Goal: Task Accomplishment & Management: Complete application form

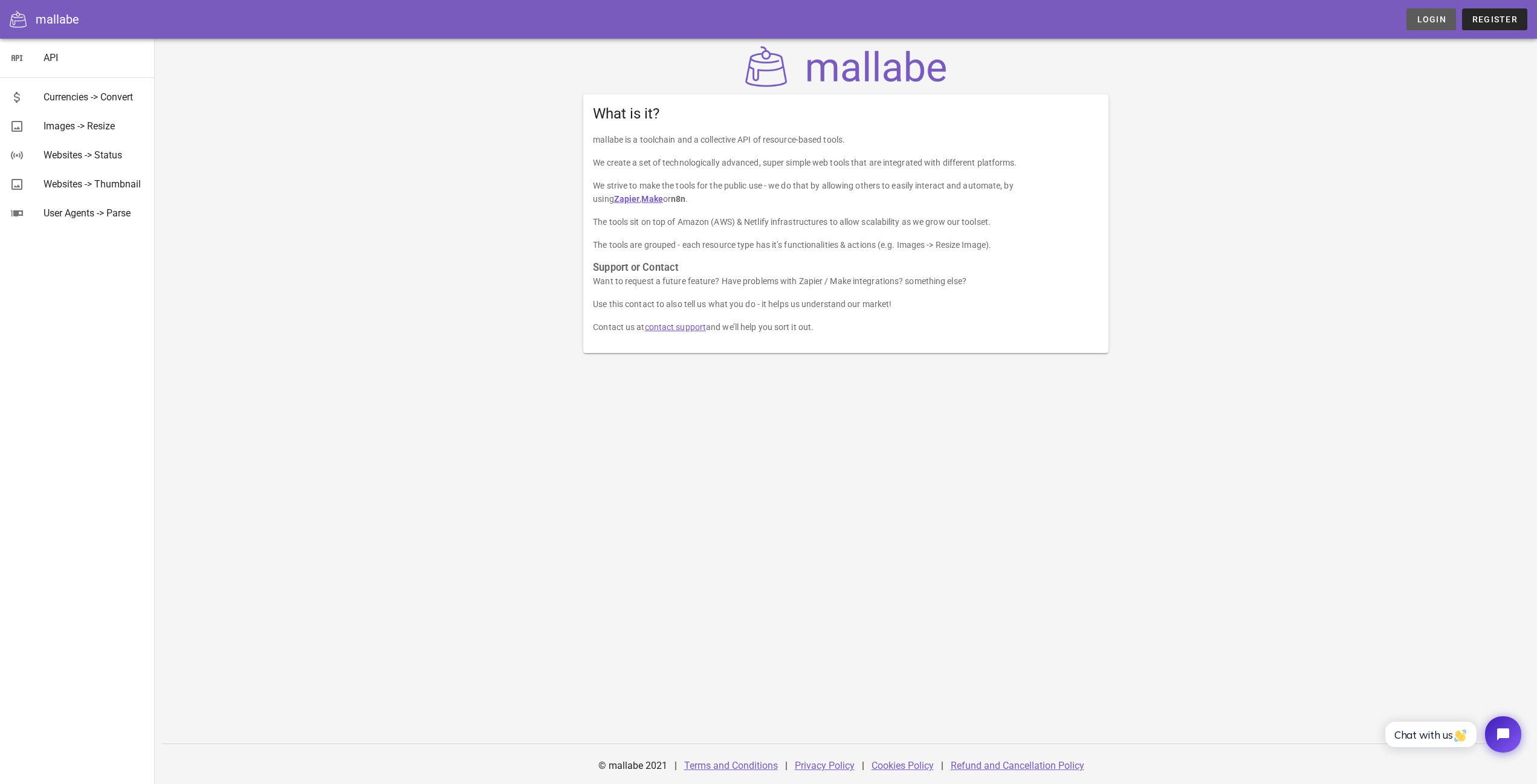
click at [1428, 25] on link "Login" at bounding box center [1431, 19] width 49 height 22
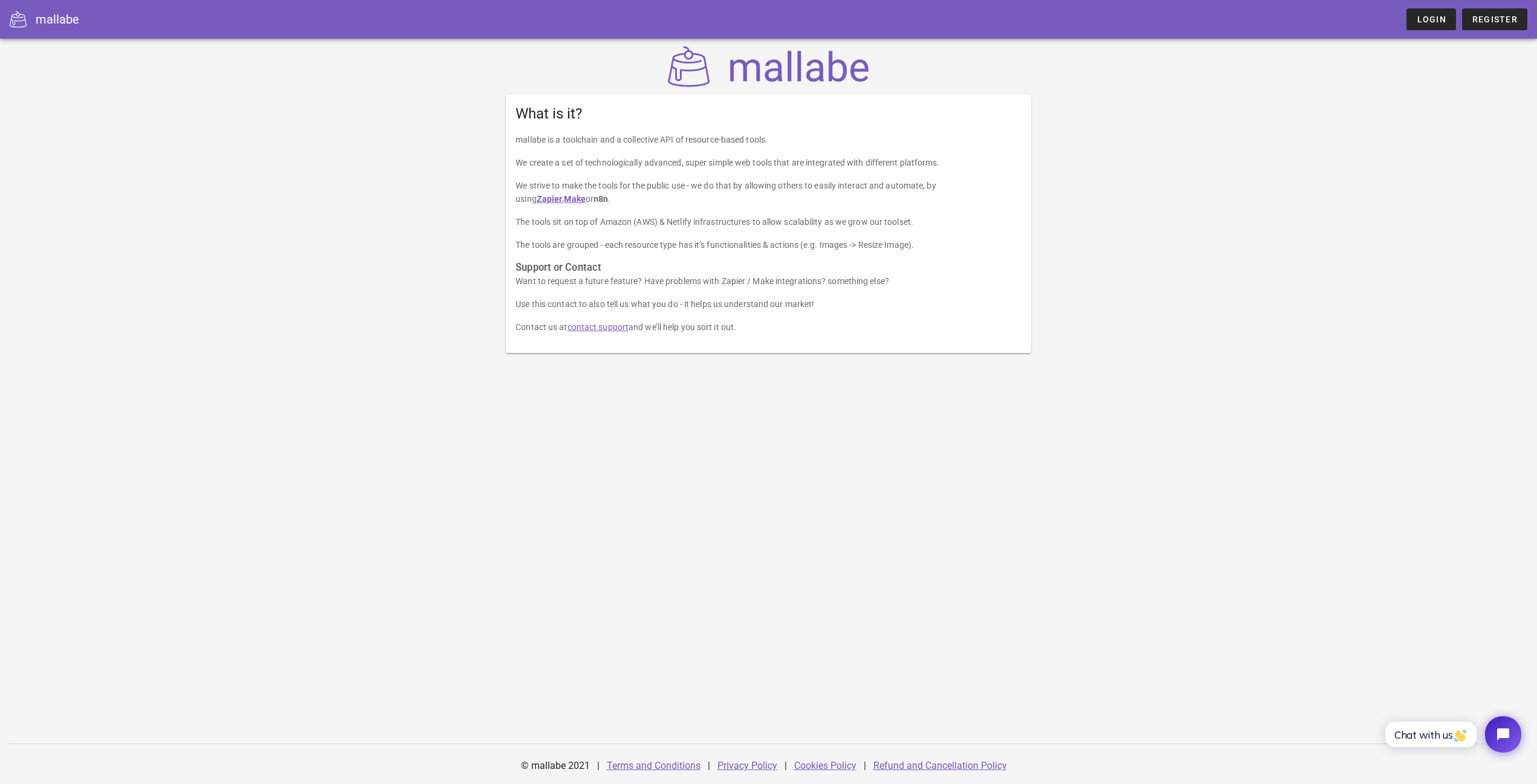
click at [1460, 35] on div "mallabe Login Register" at bounding box center [768, 19] width 1537 height 38
click at [1486, 24] on link "Register" at bounding box center [1495, 19] width 66 height 22
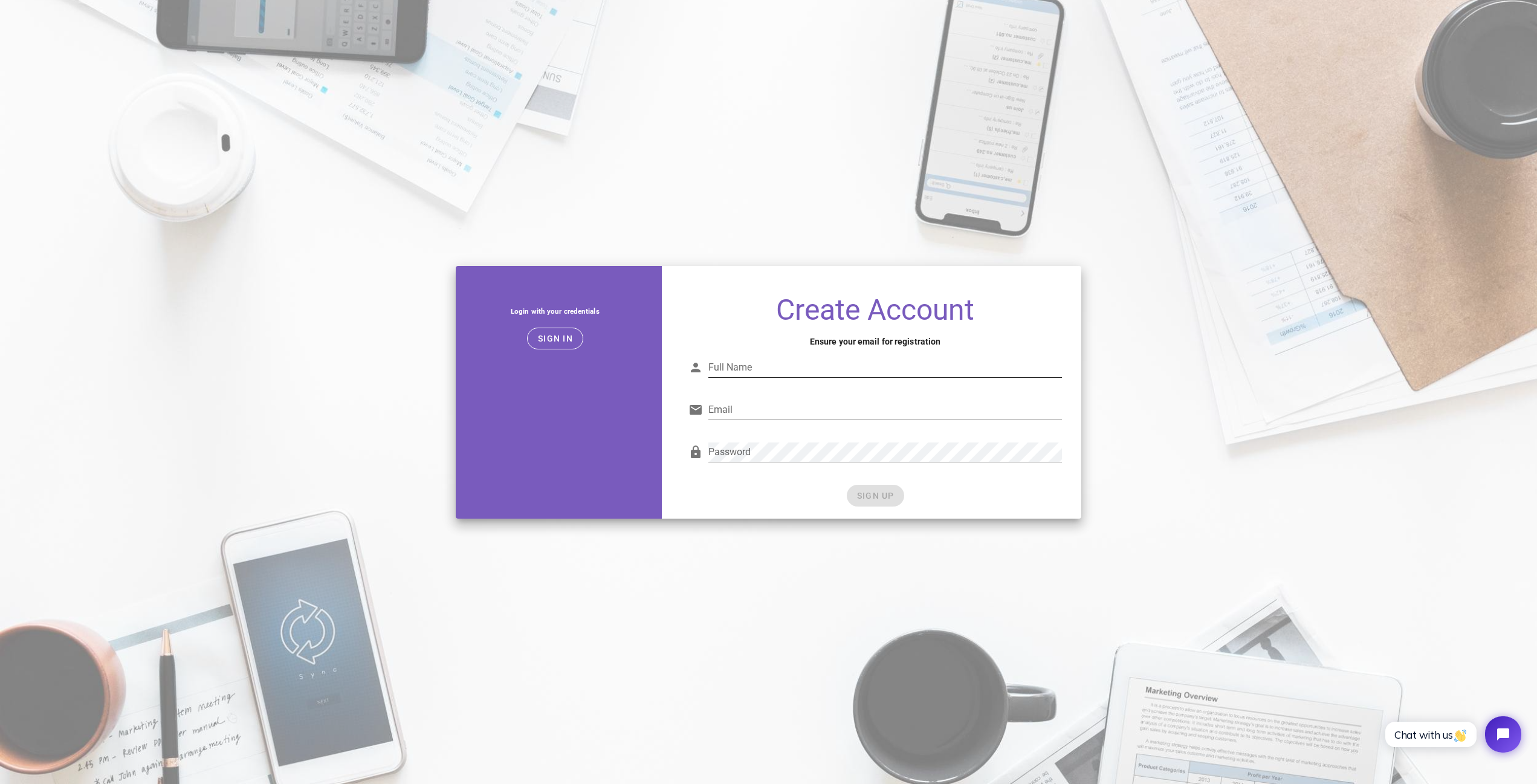
click at [795, 361] on input "Full Name" at bounding box center [884, 367] width 354 height 20
type input "Michał Mrozek"
type input "michal.mrozek@e-kwiaty.pl"
drag, startPoint x: 729, startPoint y: 476, endPoint x: 805, endPoint y: 436, distance: 85.9
click at [730, 475] on div "Password" at bounding box center [874, 457] width 388 height 50
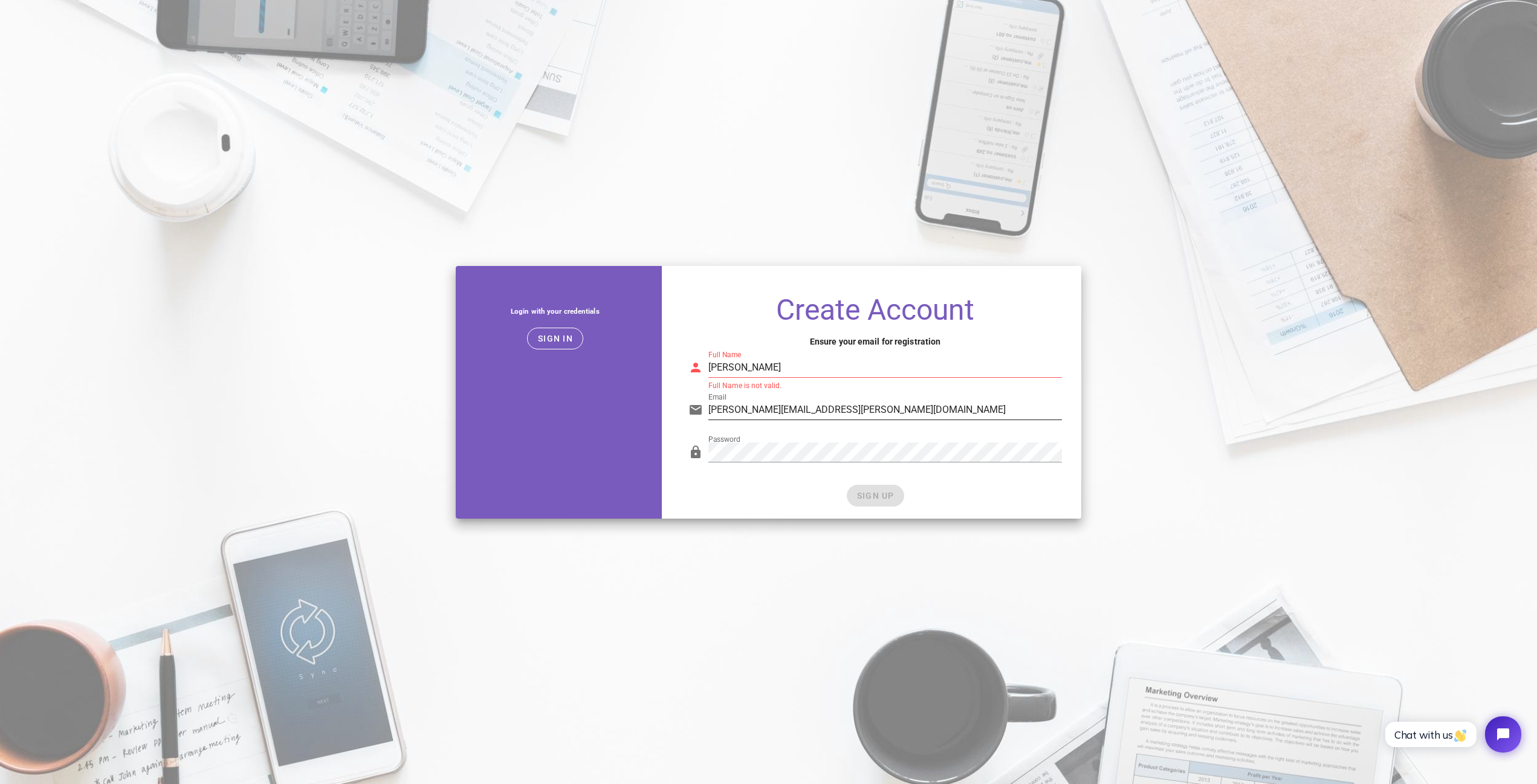
click at [837, 415] on input "michal.mrozek@e-kwiaty.pl" at bounding box center [884, 409] width 354 height 20
click at [855, 371] on input "Michał Mrozek" at bounding box center [884, 367] width 354 height 20
drag, startPoint x: 830, startPoint y: 367, endPoint x: 672, endPoint y: 362, distance: 158.1
click at [708, 362] on input "Michał Mrozek" at bounding box center [884, 367] width 354 height 20
click at [744, 365] on input "Michał Mrozek" at bounding box center [884, 367] width 354 height 20
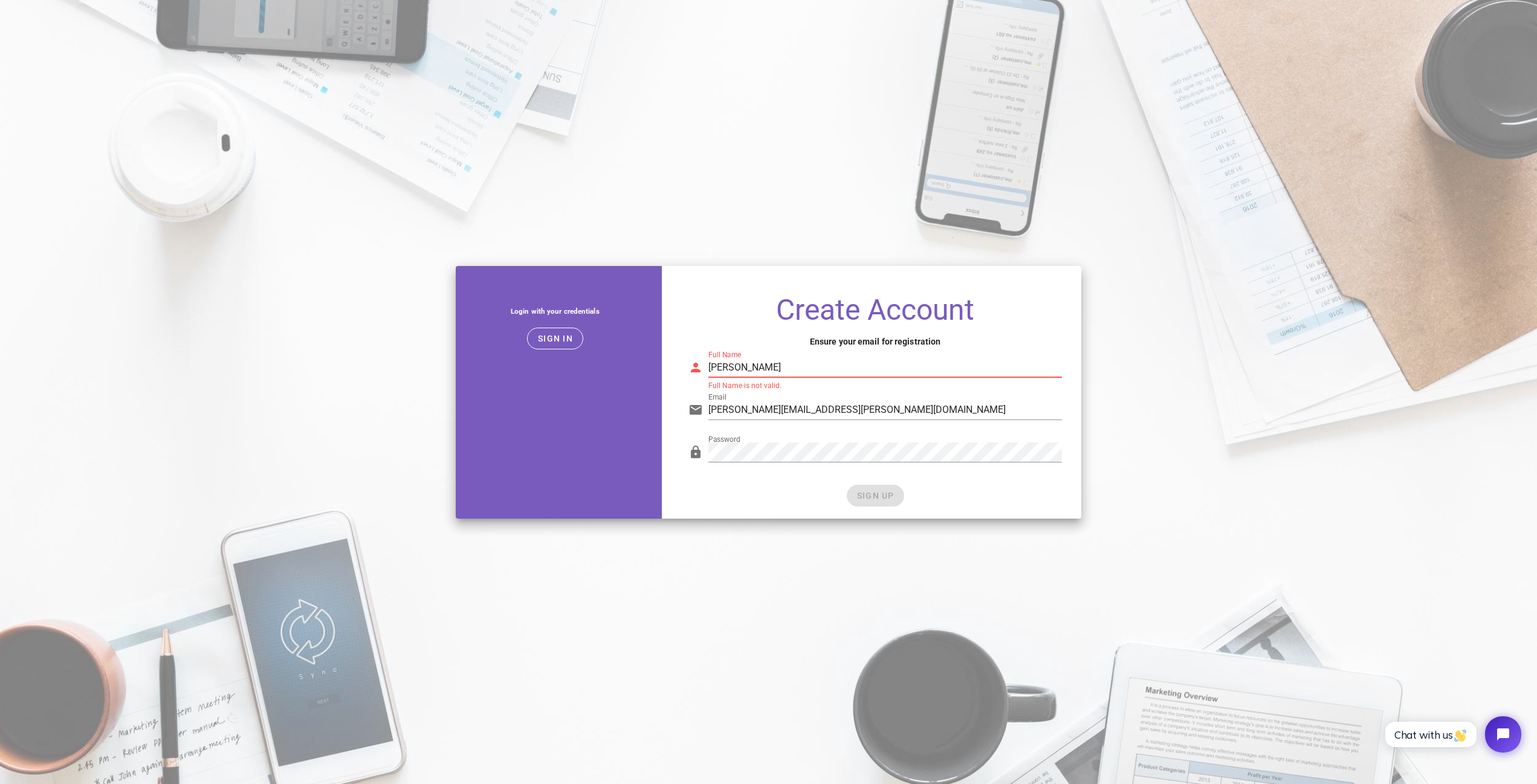
drag, startPoint x: 739, startPoint y: 365, endPoint x: 720, endPoint y: 367, distance: 19.1
click at [720, 367] on input "Michał Mrozek" at bounding box center [884, 367] width 354 height 20
click at [743, 368] on input "Michał Mrozek" at bounding box center [884, 367] width 354 height 20
drag, startPoint x: 864, startPoint y: 374, endPoint x: 974, endPoint y: 384, distance: 110.5
click at [964, 377] on input "Michał Mrozek" at bounding box center [884, 367] width 354 height 20
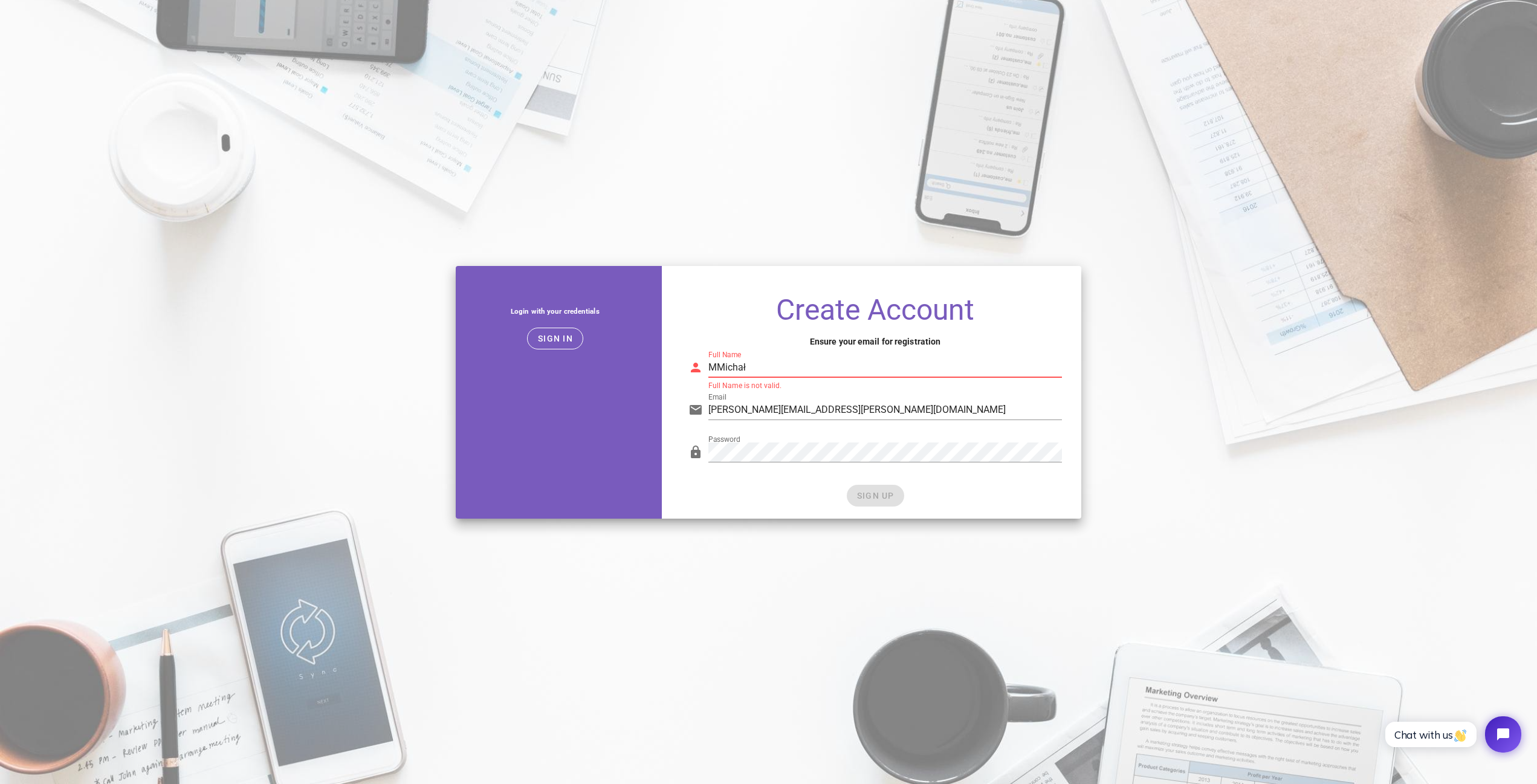
drag, startPoint x: 767, startPoint y: 365, endPoint x: 822, endPoint y: 392, distance: 61.3
click at [767, 365] on input "MMichał" at bounding box center [884, 367] width 354 height 20
type input "MMichał"
click at [861, 418] on input "michal.mrozek@e-kwiaty.pl" at bounding box center [884, 409] width 354 height 20
click at [860, 410] on input "michal.mrozek@e-kwiaty.pl" at bounding box center [884, 409] width 354 height 20
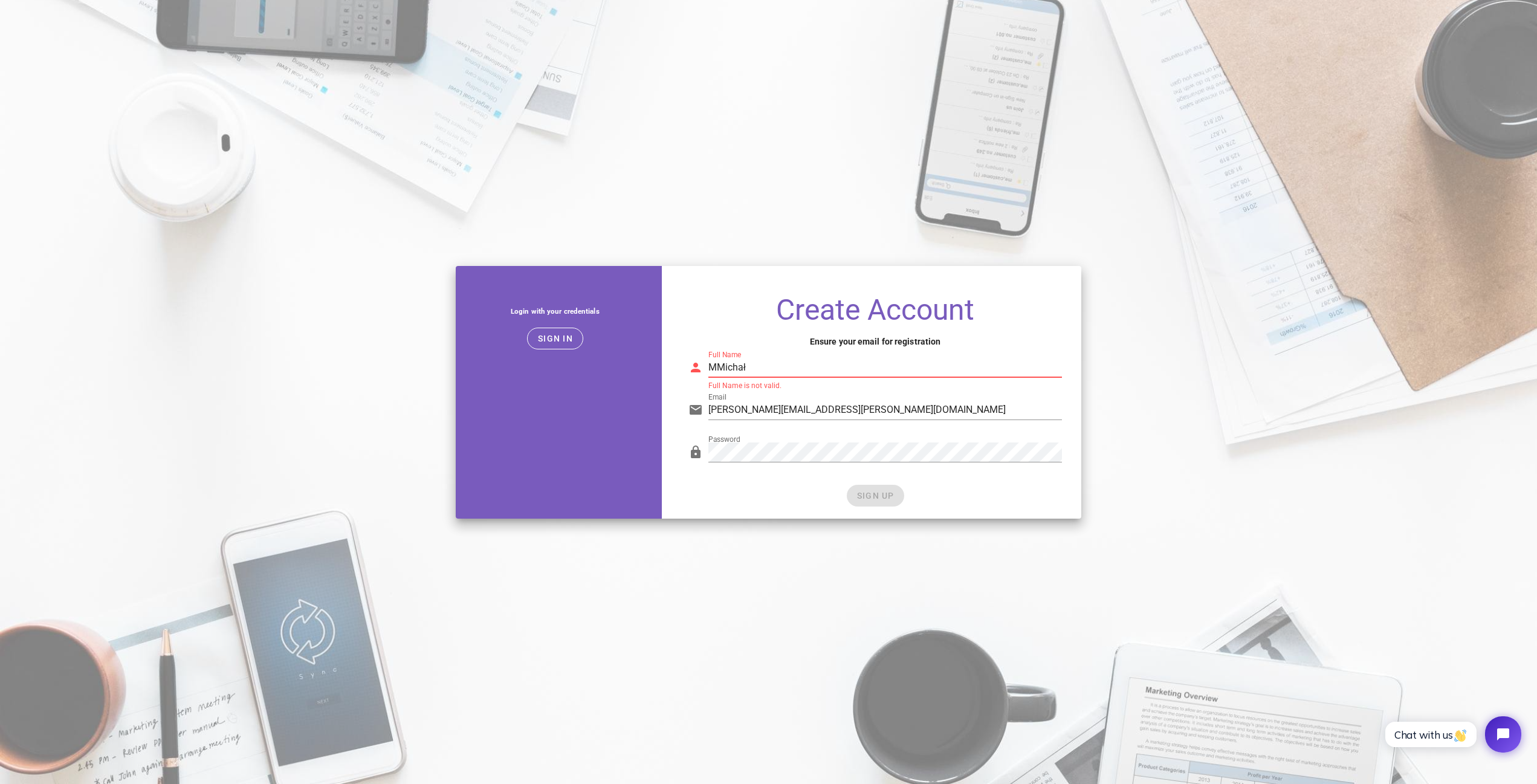
click at [807, 369] on input "MMichał" at bounding box center [884, 367] width 354 height 20
drag, startPoint x: 999, startPoint y: 508, endPoint x: 917, endPoint y: 425, distance: 116.7
click at [999, 508] on div "Create Account Ensure your email for registration Full Name MMichał Full Name i…" at bounding box center [875, 402] width 412 height 233
drag, startPoint x: 638, startPoint y: 355, endPoint x: 567, endPoint y: 338, distance: 73.0
click at [567, 338] on div "Login with your credentials Sign in Create Account Ensure your email for regist…" at bounding box center [769, 392] width 640 height 268
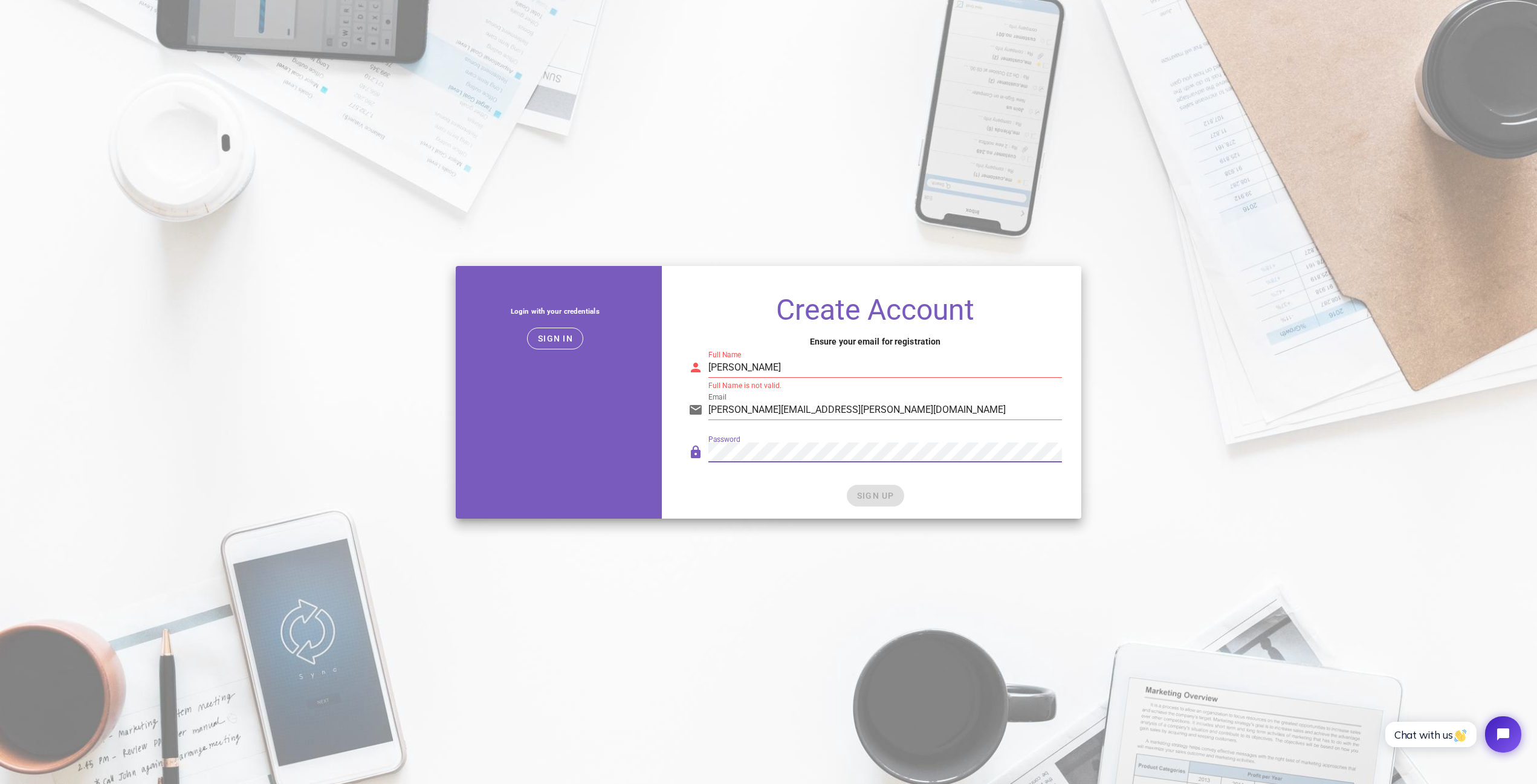
click at [876, 499] on div "SIGN UP" at bounding box center [875, 495] width 374 height 22
click at [834, 404] on input "michal.mrozek@e-kwiaty.pl" at bounding box center [884, 409] width 354 height 20
click at [855, 377] on div "Full Name Michał Mrozek" at bounding box center [884, 367] width 354 height 20
drag, startPoint x: 854, startPoint y: 371, endPoint x: 621, endPoint y: 357, distance: 233.4
click at [708, 358] on input "Michał Mrozek" at bounding box center [884, 367] width 354 height 20
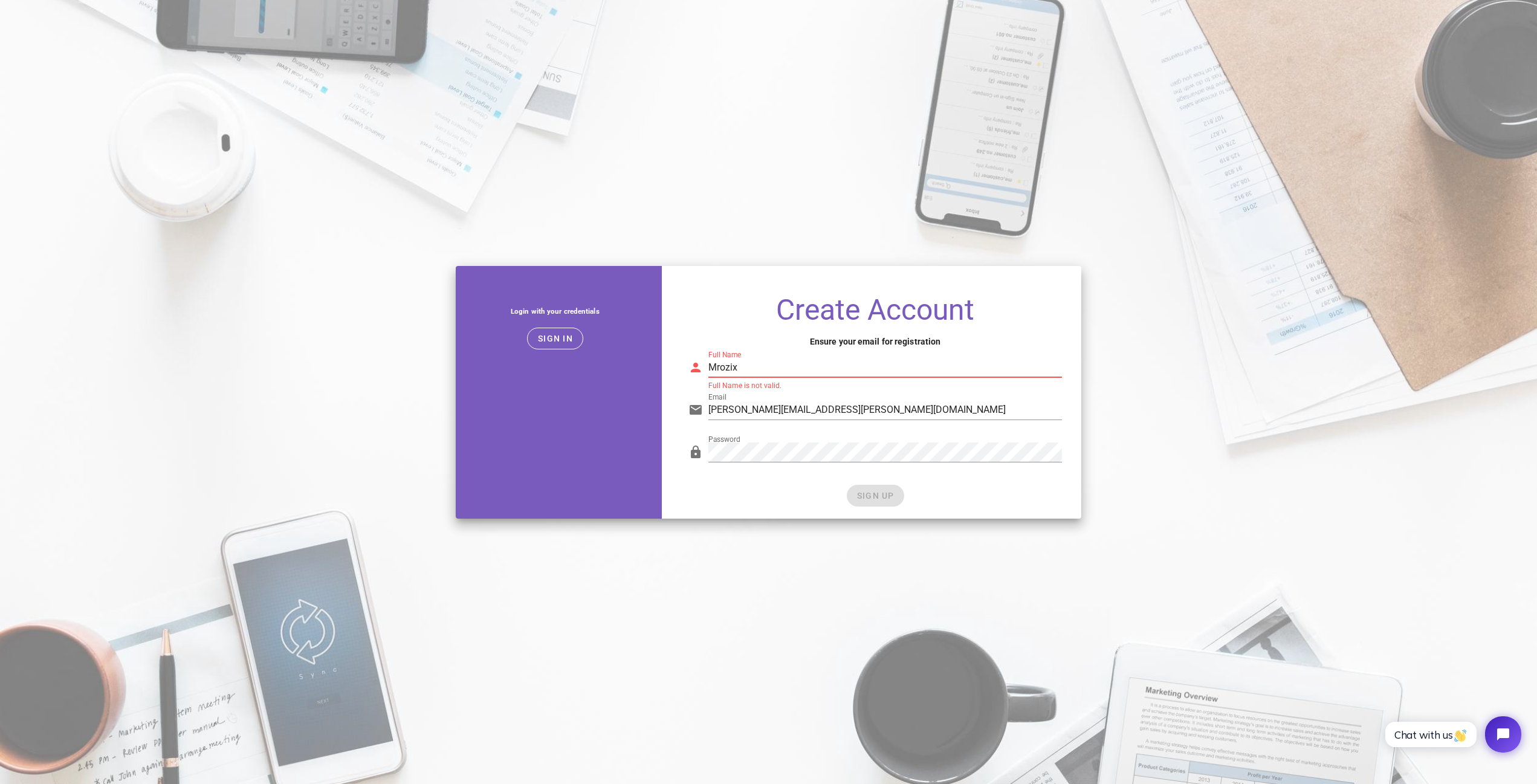
type input "Mrozix"
drag, startPoint x: 722, startPoint y: 362, endPoint x: 612, endPoint y: 360, distance: 110.0
click at [612, 360] on div "Login with your credentials Sign in Create Account Ensure your email for regist…" at bounding box center [769, 392] width 640 height 268
drag, startPoint x: 840, startPoint y: 363, endPoint x: 545, endPoint y: 350, distance: 295.3
click at [708, 358] on input "Mrozix" at bounding box center [884, 367] width 354 height 20
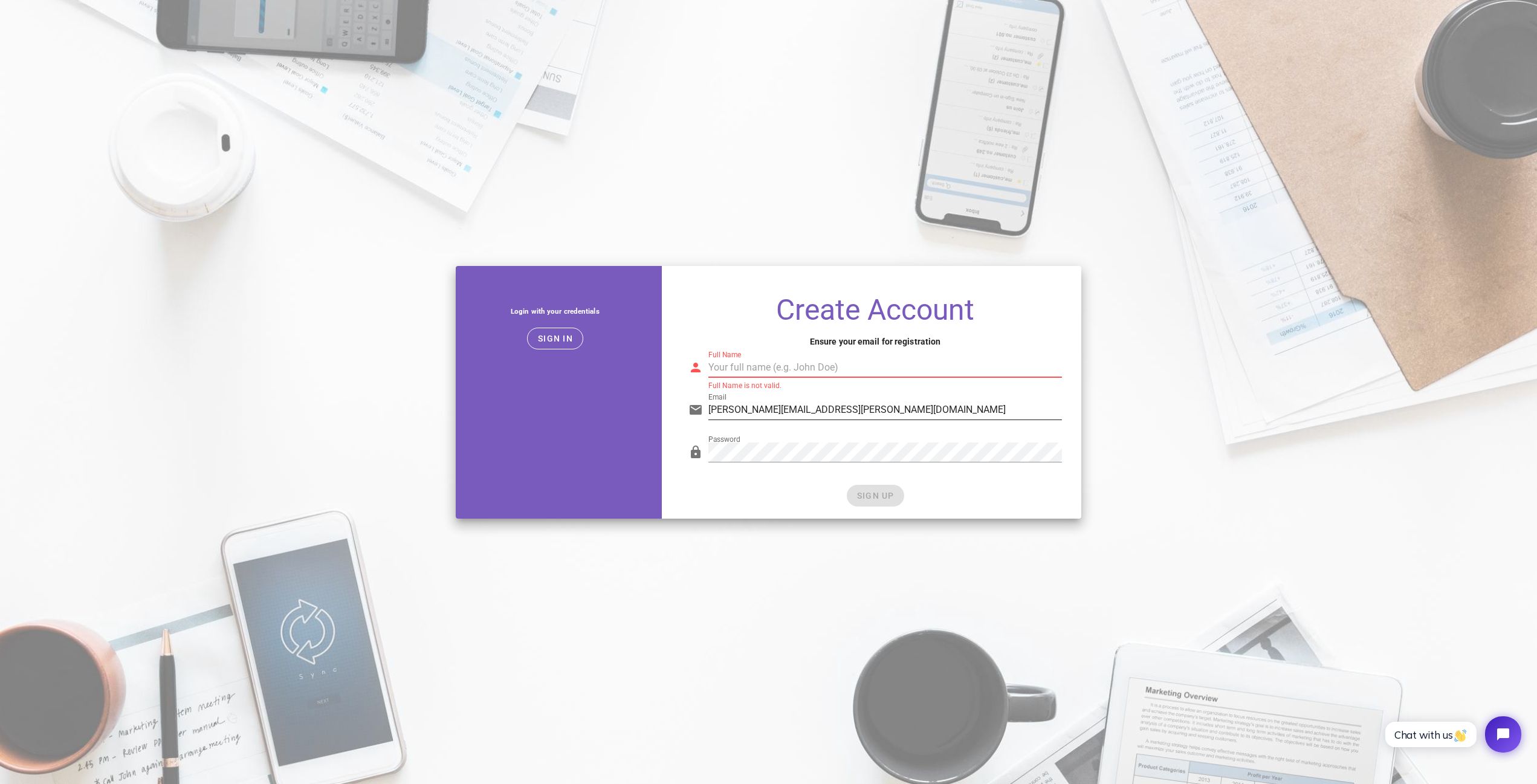
click at [776, 410] on input "michal.mrozek@e-kwiaty.pl" at bounding box center [884, 409] width 354 height 20
click at [773, 409] on input "michal.mrozek@e-kwiaty.pl" at bounding box center [884, 409] width 354 height 20
drag, startPoint x: 770, startPoint y: 409, endPoint x: 662, endPoint y: 399, distance: 108.5
click at [708, 400] on input "michal.mrozek@e-kwiaty.pl" at bounding box center [884, 409] width 354 height 20
click at [727, 369] on input "Full Name" at bounding box center [884, 367] width 354 height 20
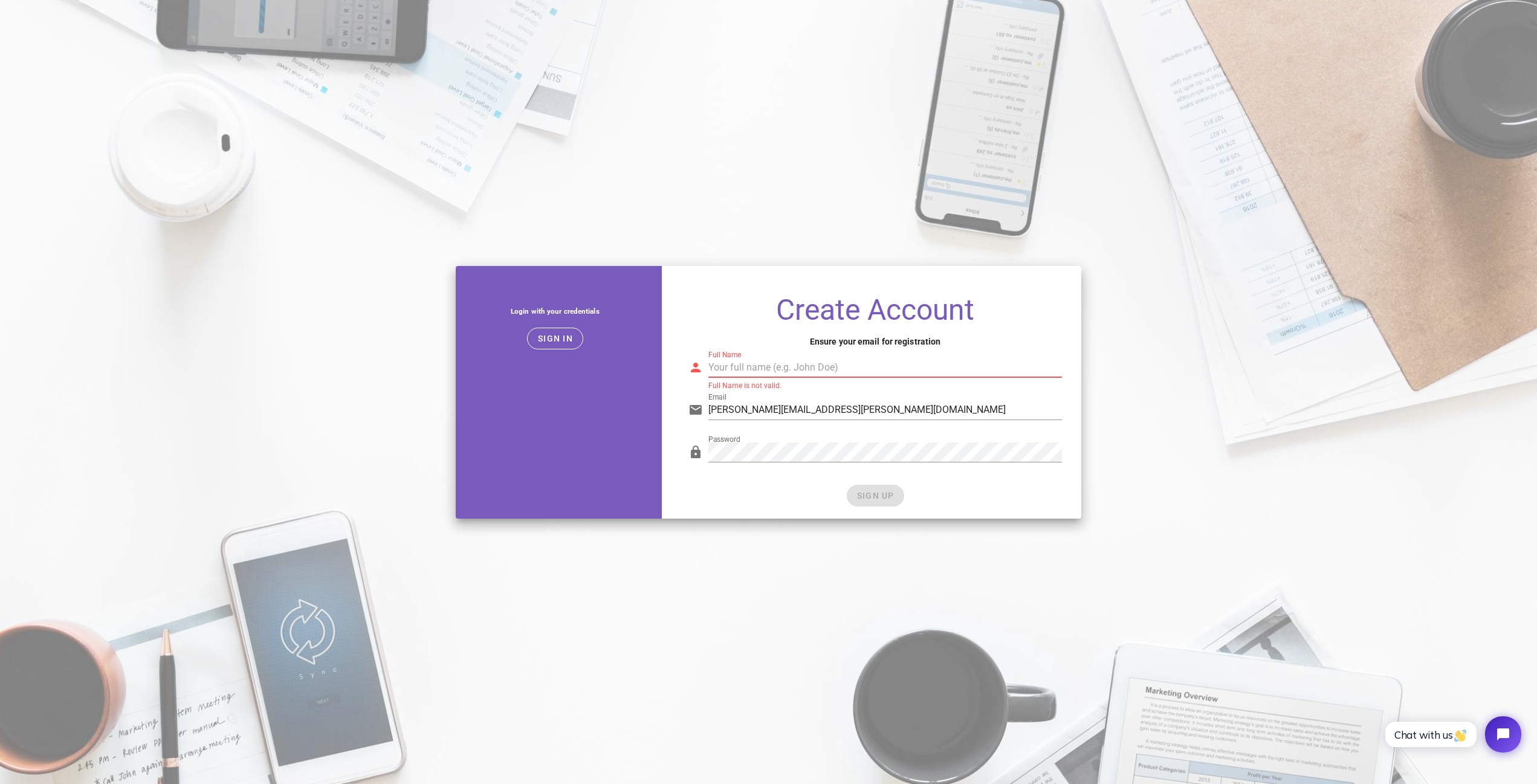
paste input "michal.mrozek"
type input "michal.mrozek"
click at [934, 381] on div "Full Name michal.mrozek Full Name is not valid." at bounding box center [884, 374] width 354 height 33
click at [754, 417] on input "Email" at bounding box center [884, 409] width 354 height 20
type input "michal.mrozek@e-kwiaty.pl"
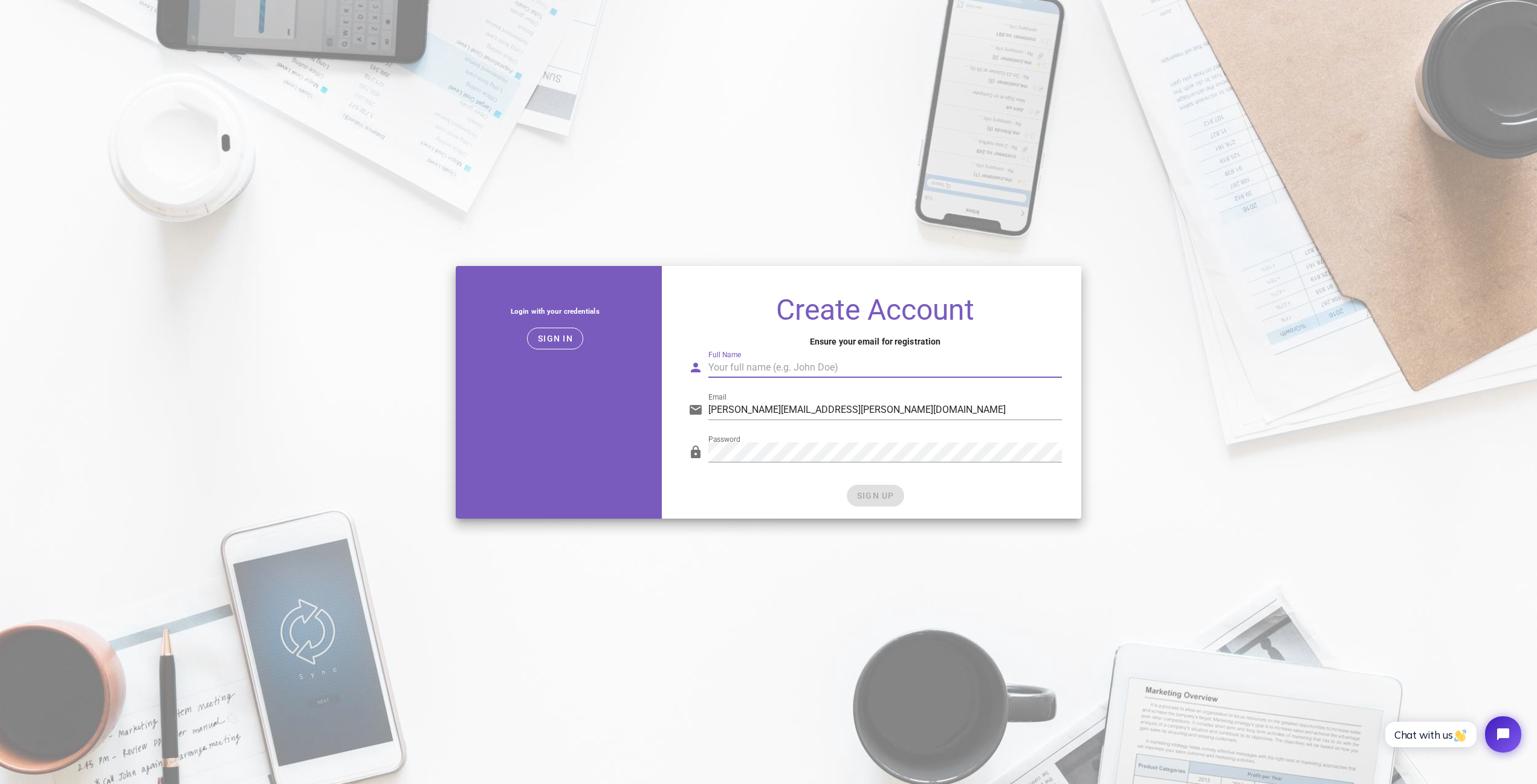
click at [771, 365] on input "Full Name" at bounding box center [884, 367] width 354 height 20
type input "Michał Mrozek"
click at [891, 513] on div "Create Account Ensure your email for registration Full Name Michał Mrozek Full …" at bounding box center [875, 402] width 412 height 233
click at [884, 501] on div "SIGN UP" at bounding box center [875, 495] width 374 height 22
click at [884, 500] on div "SIGN UP" at bounding box center [875, 495] width 374 height 22
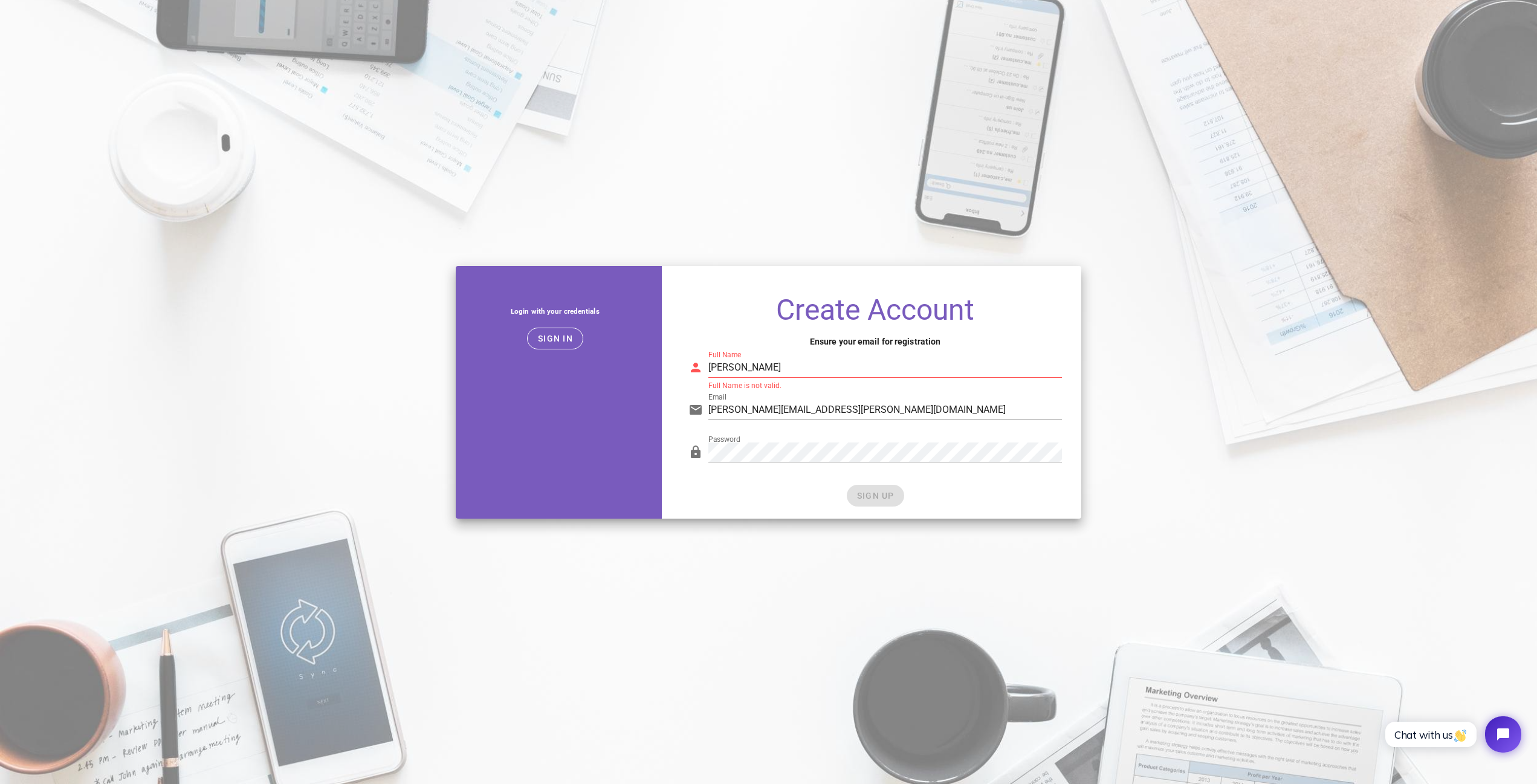
drag, startPoint x: 883, startPoint y: 500, endPoint x: 863, endPoint y: 391, distance: 110.8
click at [883, 498] on div "SIGN UP" at bounding box center [875, 495] width 374 height 22
drag, startPoint x: 802, startPoint y: 365, endPoint x: 569, endPoint y: 342, distance: 234.1
click at [569, 342] on div "Login with your credentials Sign in Create Account Ensure your email for regist…" at bounding box center [769, 392] width 640 height 268
type input "Michal Mrozek"
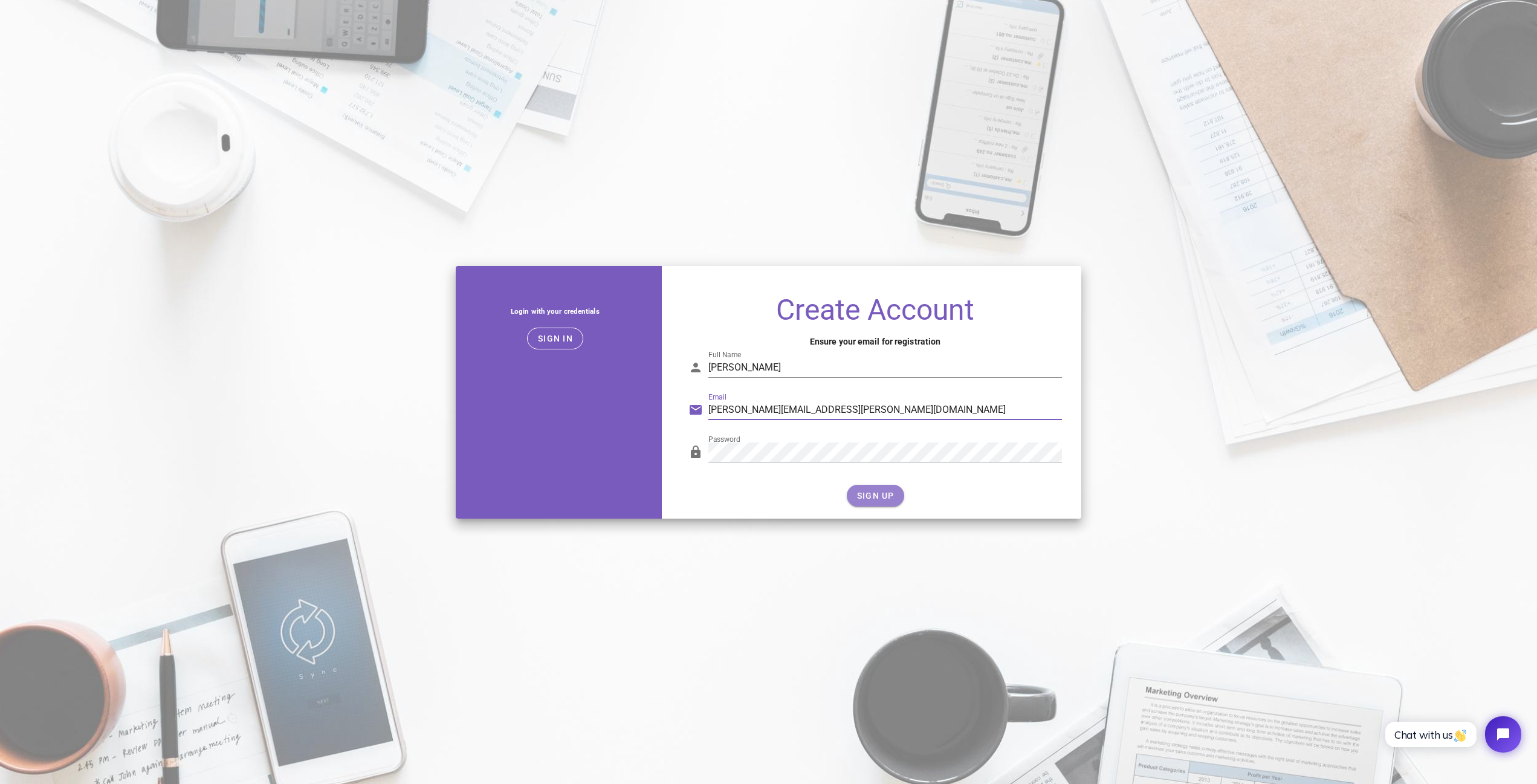
click at [878, 495] on span "SIGN UP" at bounding box center [875, 496] width 38 height 9
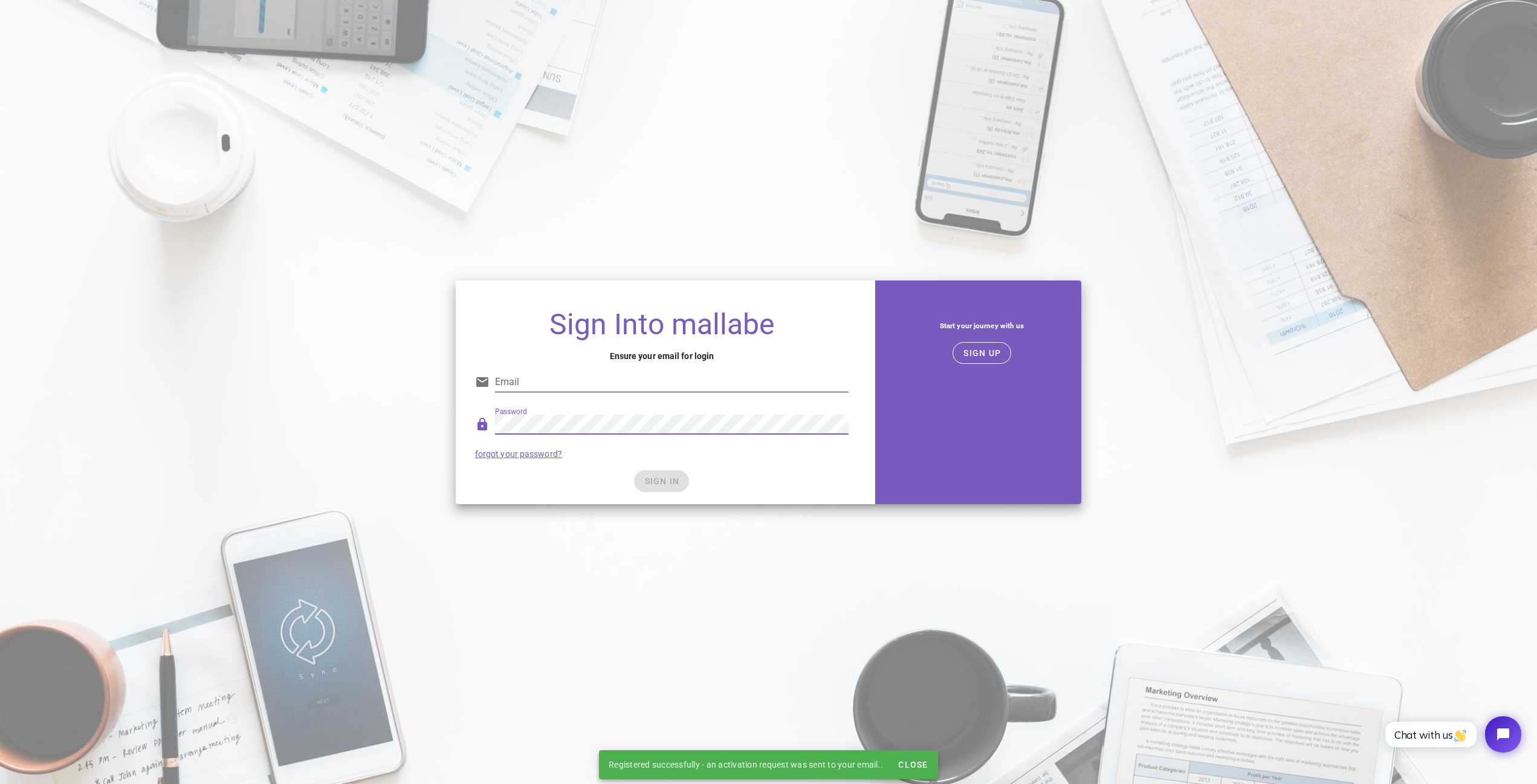
click at [622, 382] on input "Email" at bounding box center [671, 382] width 354 height 20
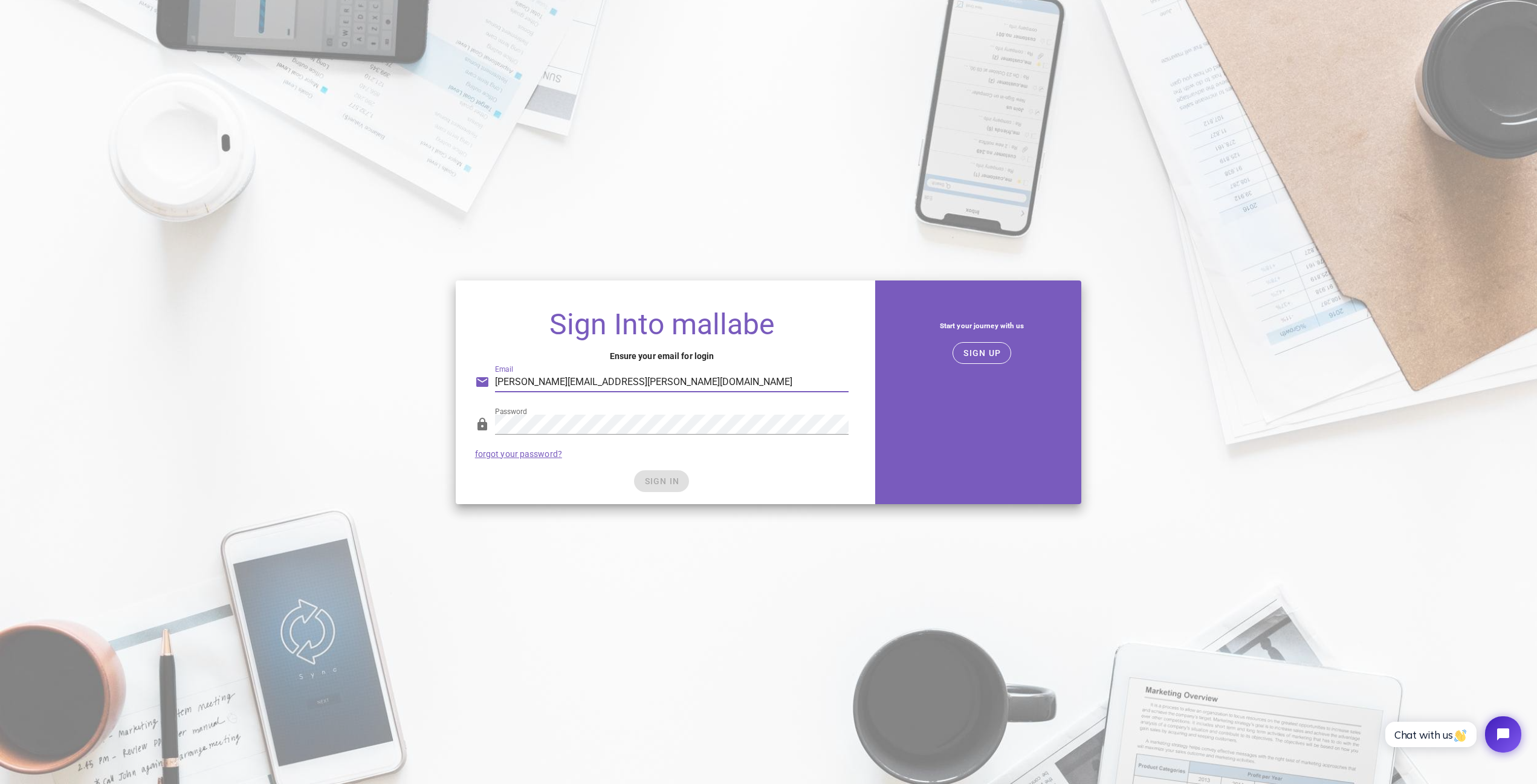
type input "michal.mrozek@e-kwiaty.pl"
click at [678, 476] on span "SIGN IN" at bounding box center [662, 481] width 36 height 9
click at [655, 484] on span "SIGN IN" at bounding box center [662, 481] width 36 height 9
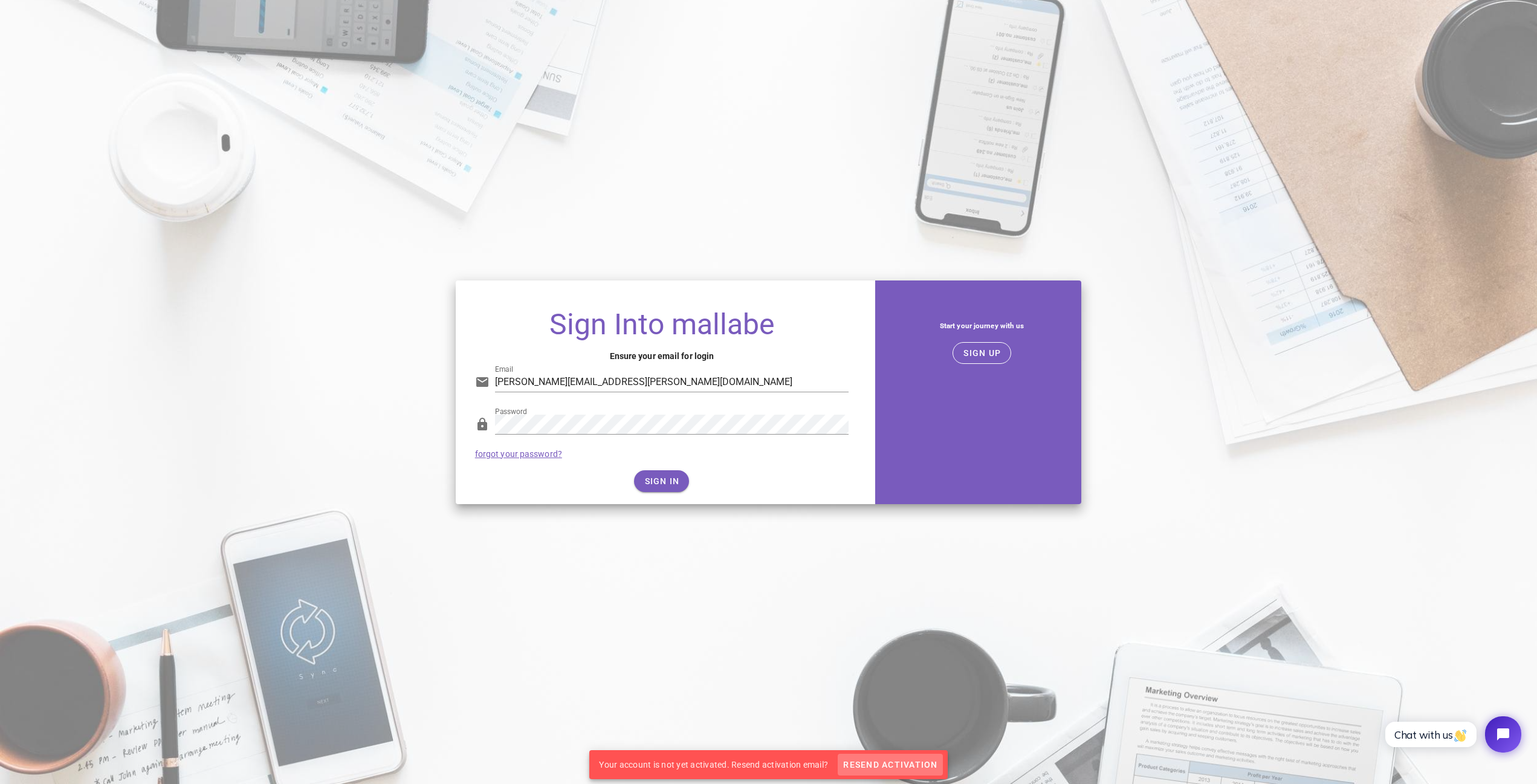
click at [871, 764] on span "Resend Activation" at bounding box center [889, 764] width 95 height 9
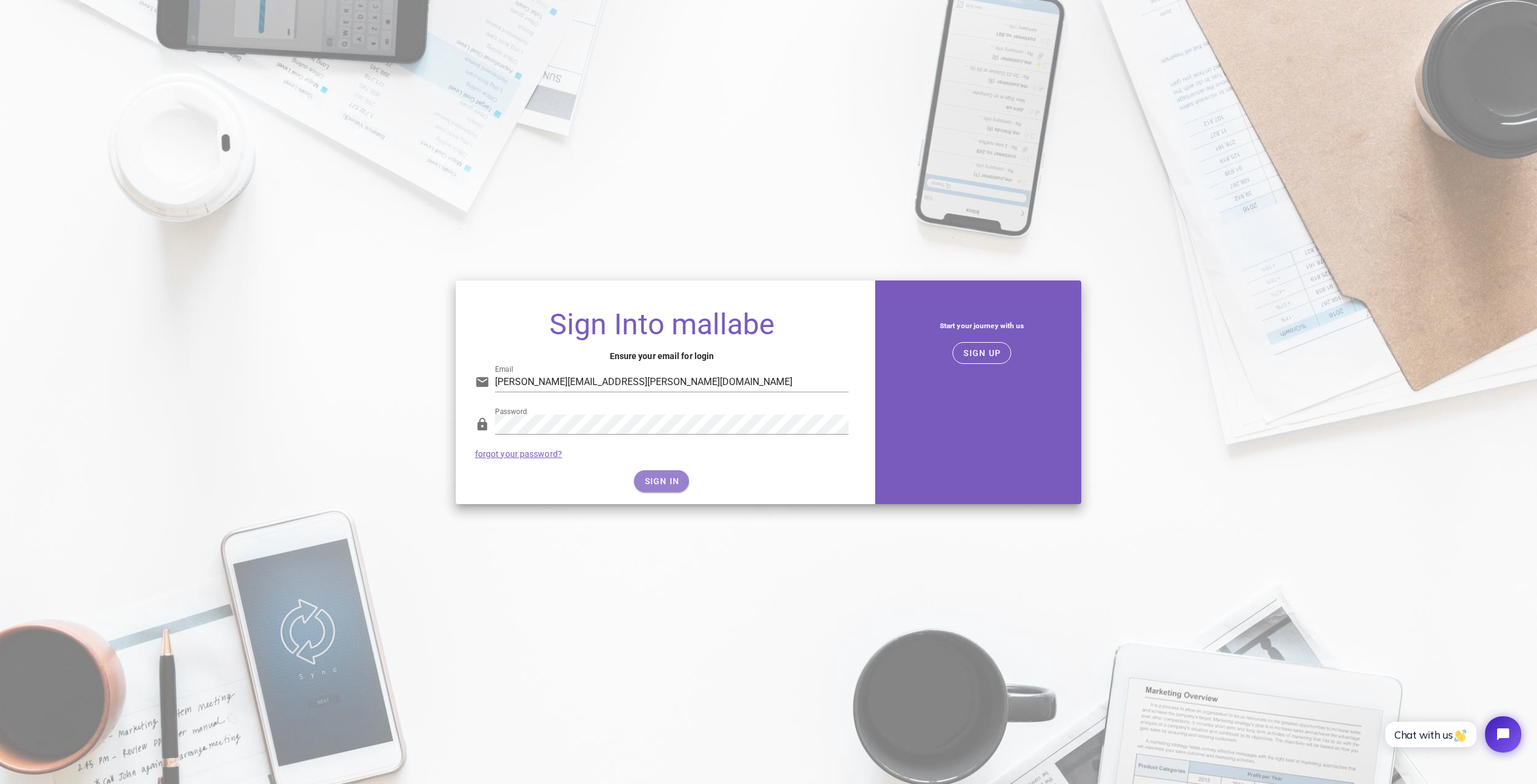
click at [668, 481] on span "SIGN IN" at bounding box center [662, 481] width 36 height 9
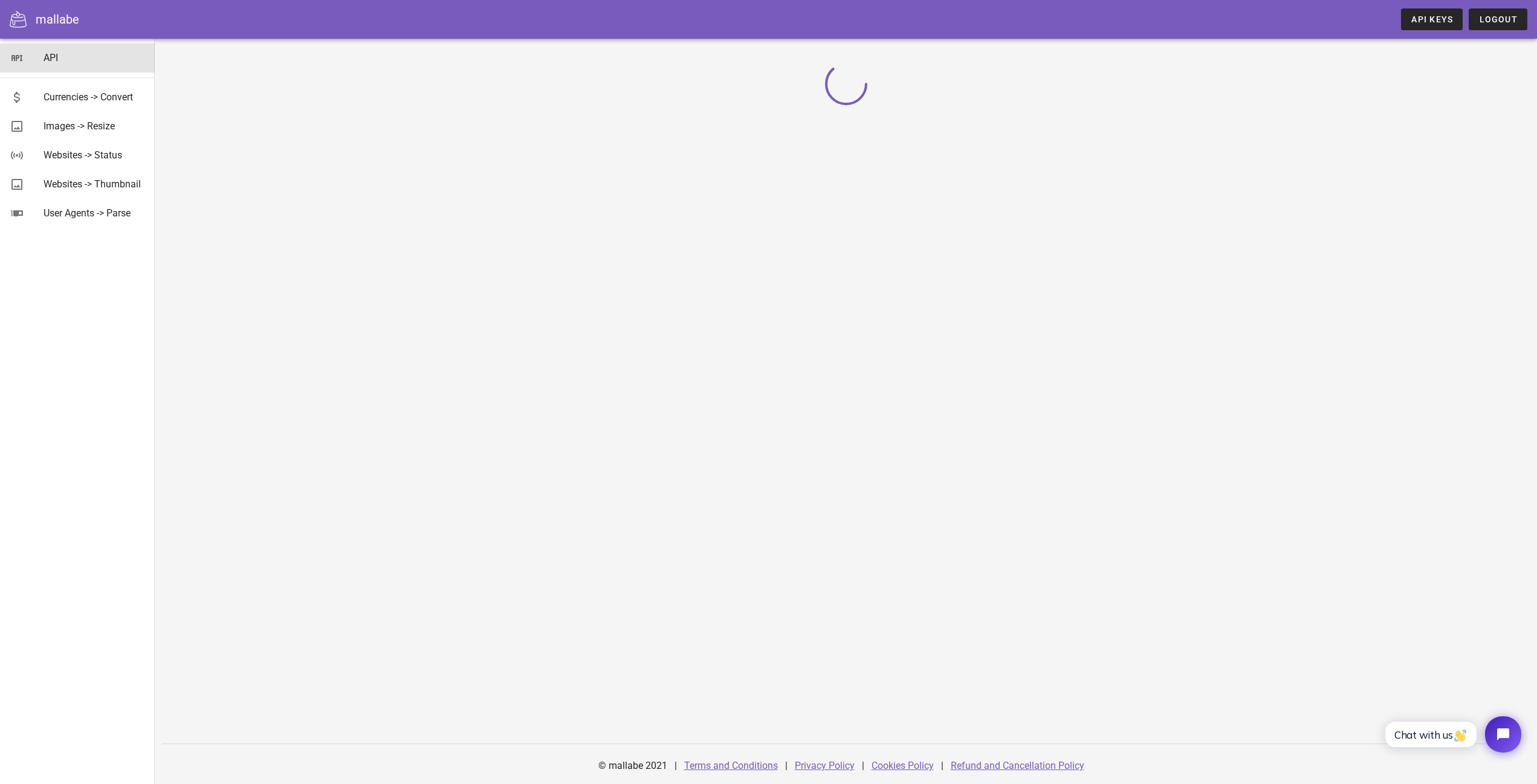
click at [35, 55] on link "API" at bounding box center [77, 57] width 155 height 29
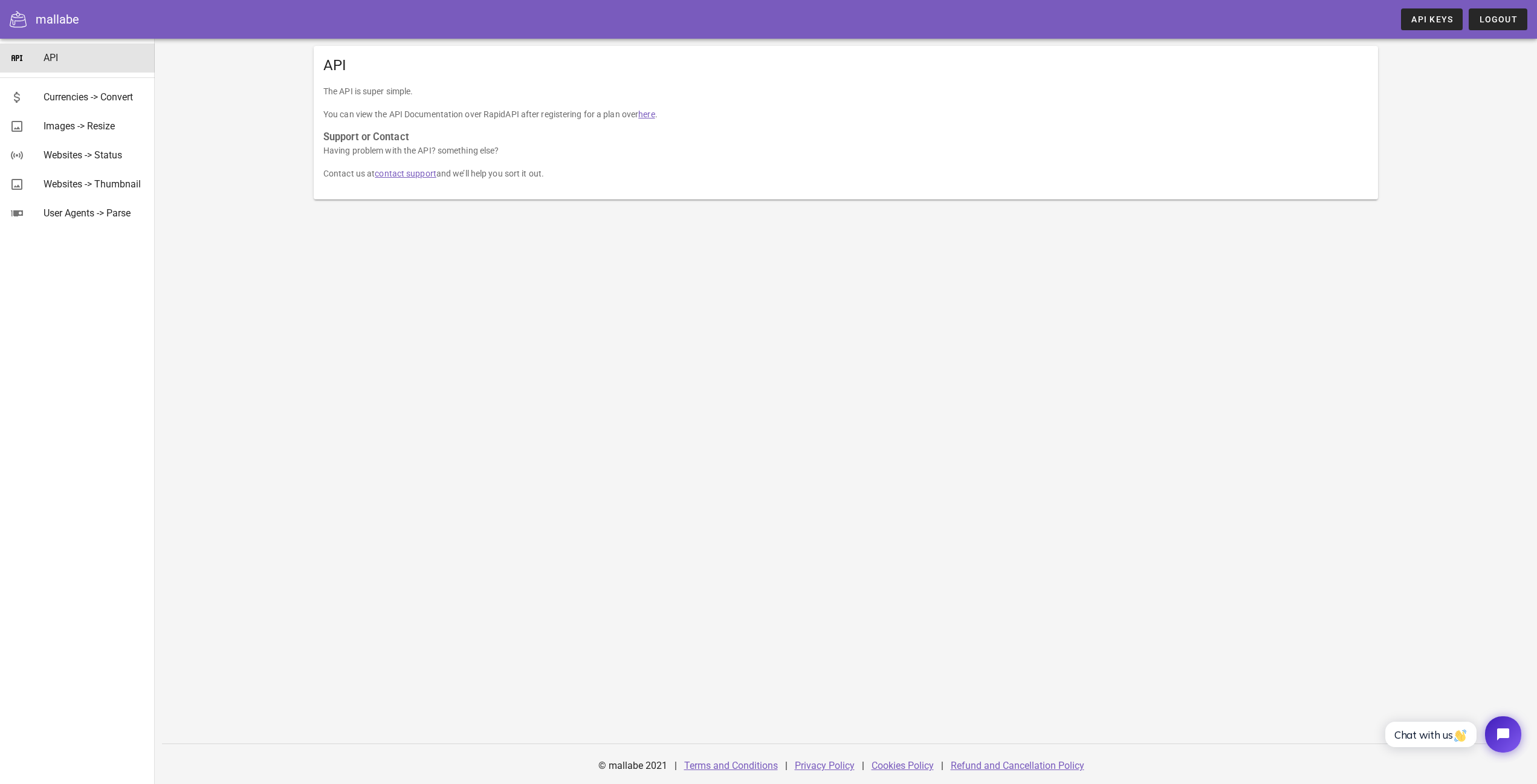
click at [646, 115] on link "here" at bounding box center [646, 115] width 16 height 9
click at [651, 110] on link "here" at bounding box center [646, 115] width 16 height 9
click at [653, 115] on link "here" at bounding box center [646, 115] width 16 height 9
click at [653, 115] on link "here" at bounding box center [646, 115] width 16 height 9
